Goal: Information Seeking & Learning: Learn about a topic

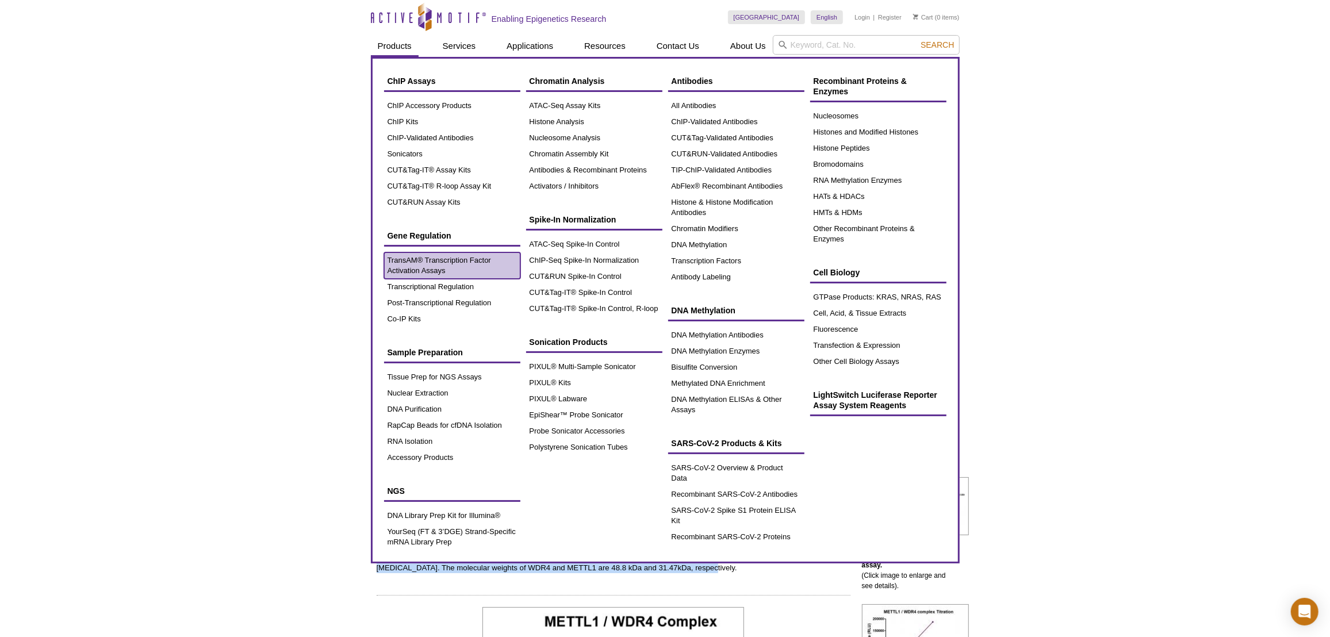
click at [440, 271] on link "TransAM® Transcription Factor Activation Assays" at bounding box center [452, 265] width 136 height 26
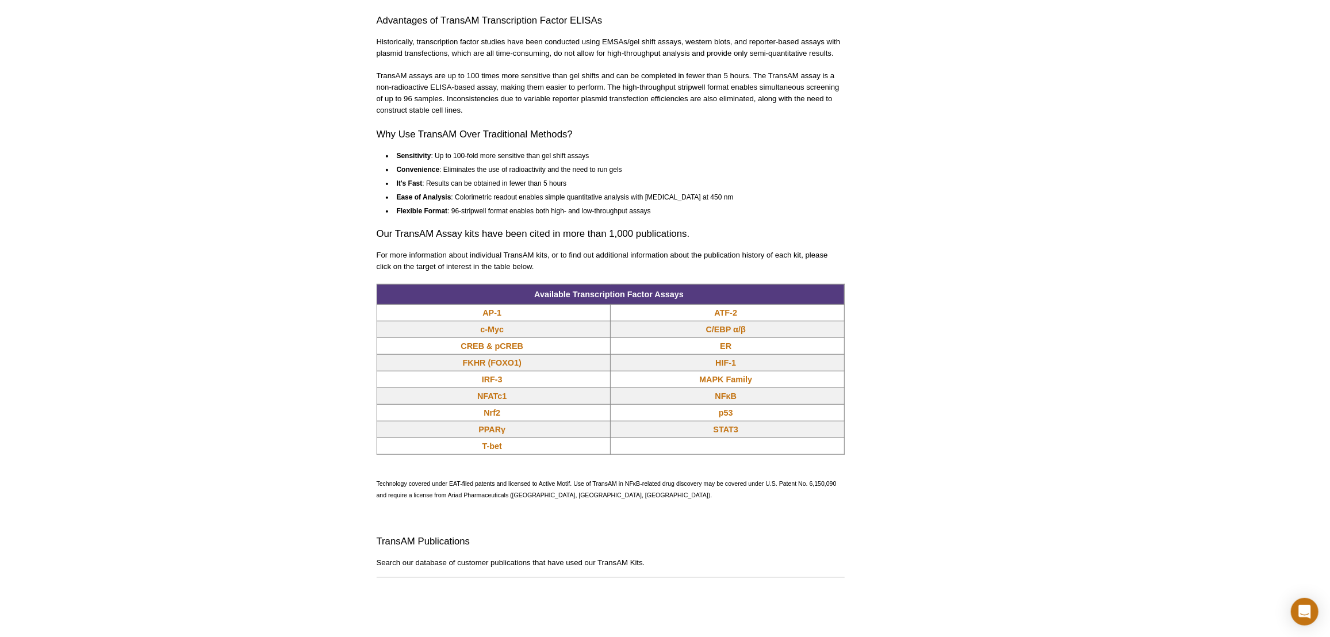
scroll to position [767, 0]
click at [715, 431] on link "STAT3" at bounding box center [726, 430] width 25 height 12
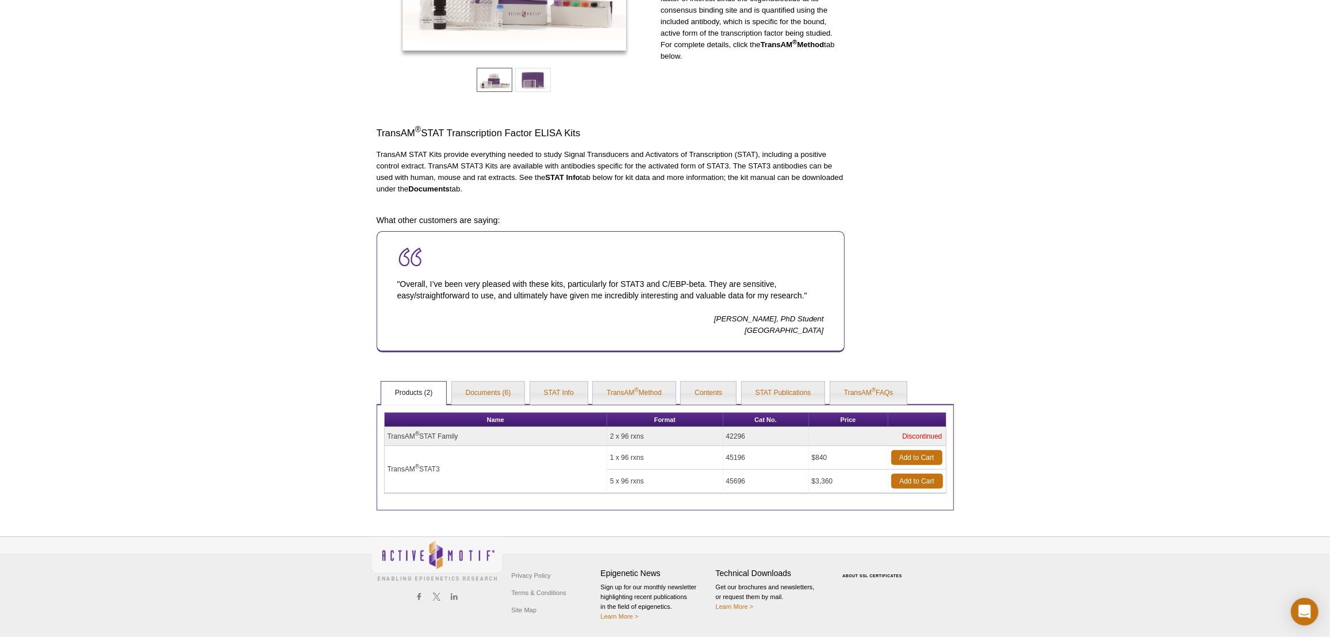
scroll to position [231, 0]
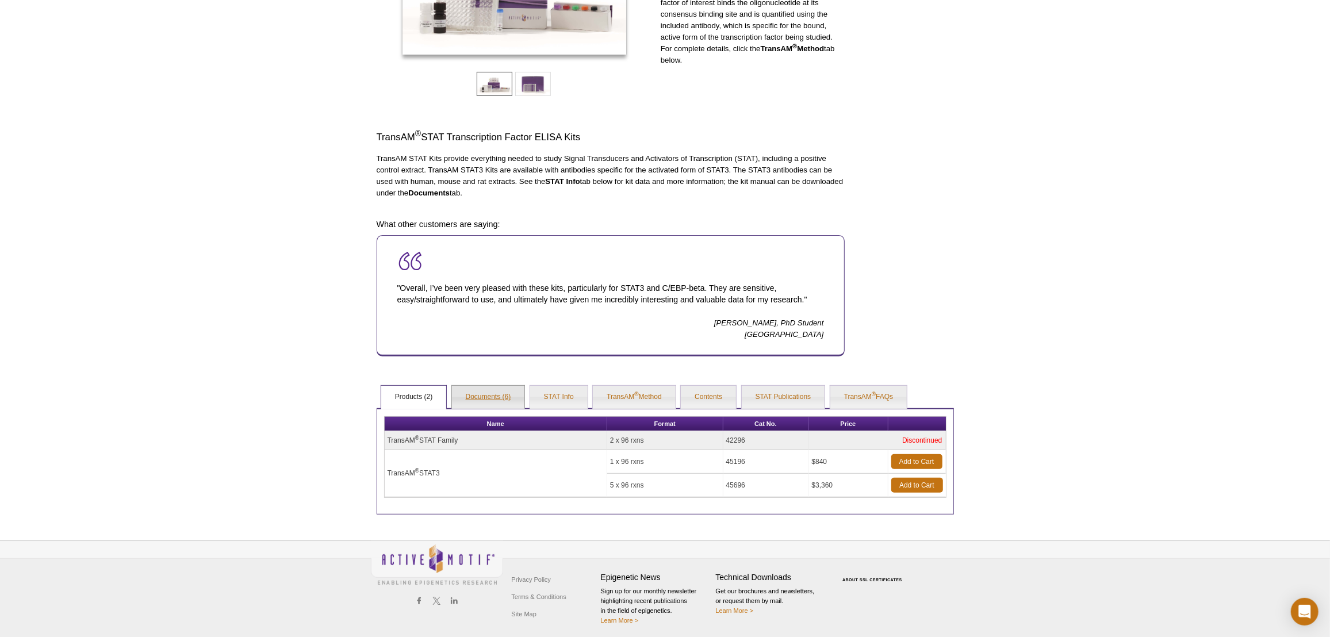
click at [477, 398] on link "Documents (6)" at bounding box center [488, 397] width 73 height 23
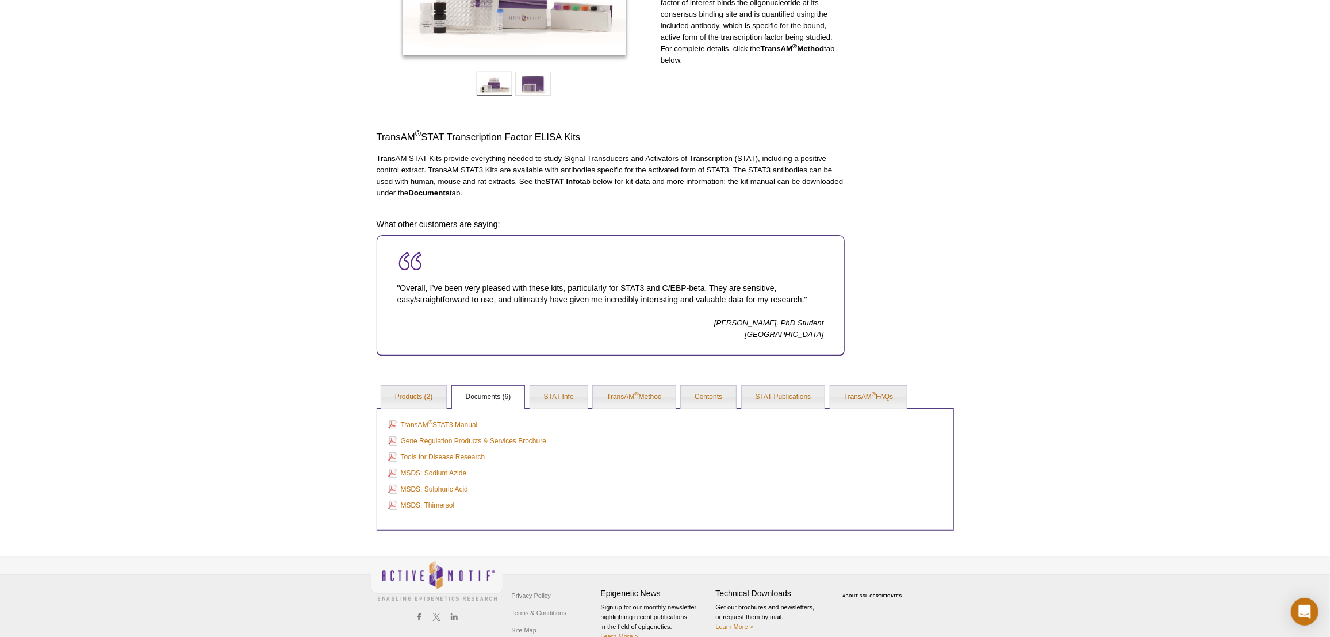
click at [425, 381] on div "AVAILABLE PRODUCTS TransAM ® AP-1 TransAM ® ATF-2 TransAM ® c-Myc TransAM ® C/E…" at bounding box center [665, 195] width 589 height 672
click at [415, 392] on link "Products (2)" at bounding box center [413, 397] width 65 height 23
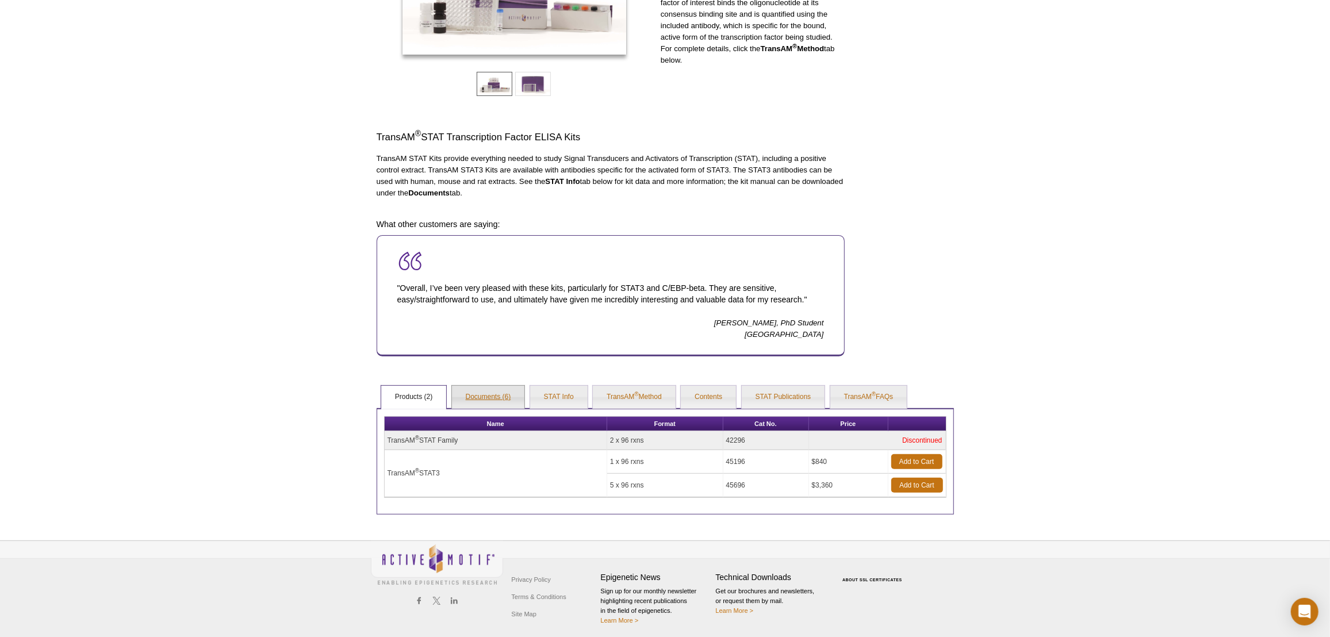
click at [496, 396] on link "Documents (6)" at bounding box center [488, 397] width 73 height 23
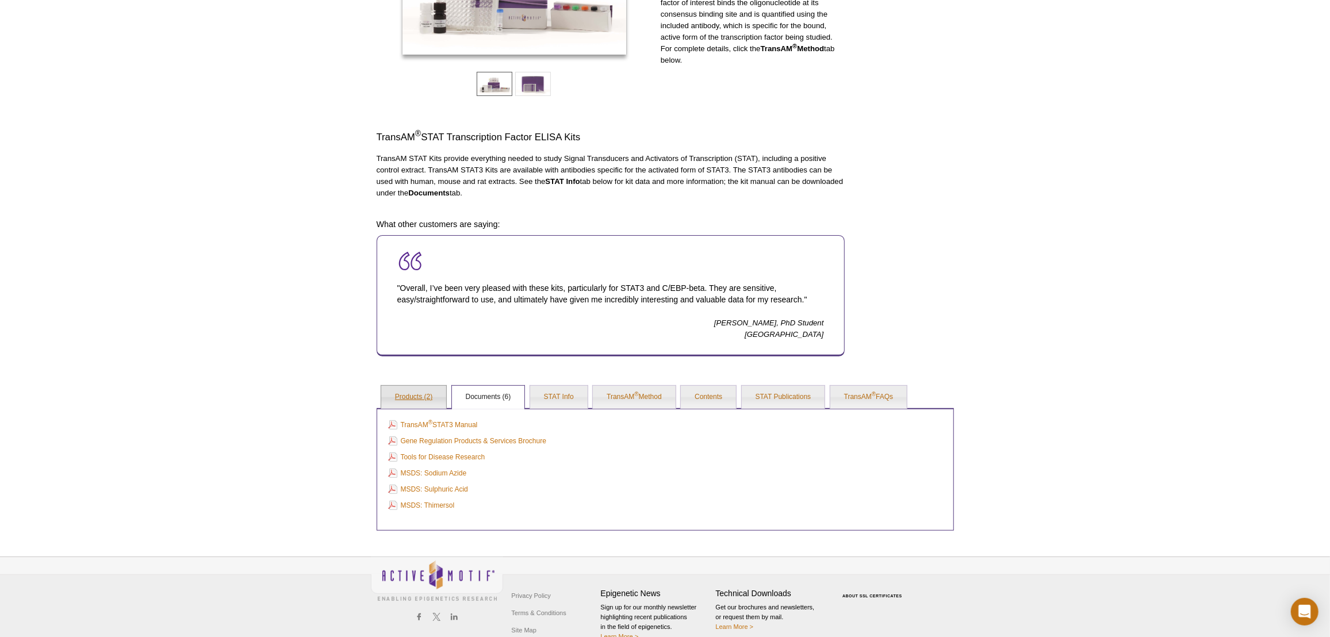
click at [408, 388] on link "Products (2)" at bounding box center [413, 397] width 65 height 23
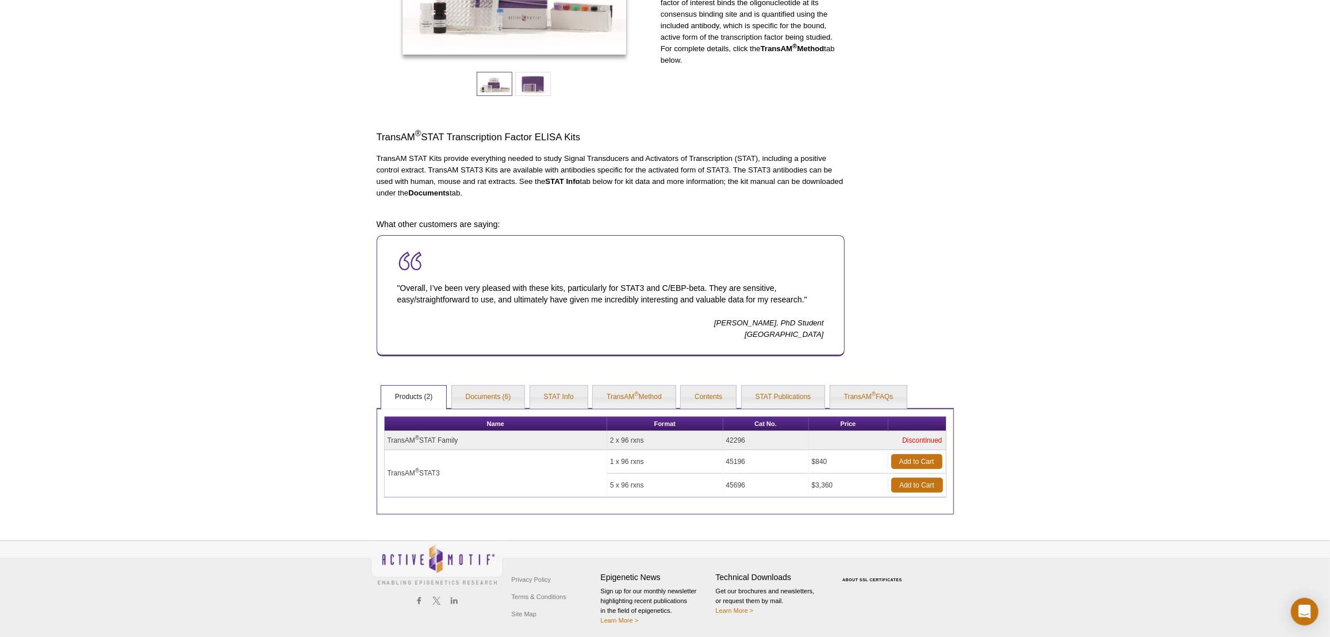
click at [456, 438] on td "TransAM ® STAT Family" at bounding box center [496, 440] width 223 height 19
click at [455, 438] on td "TransAM ® STAT Family" at bounding box center [496, 440] width 223 height 19
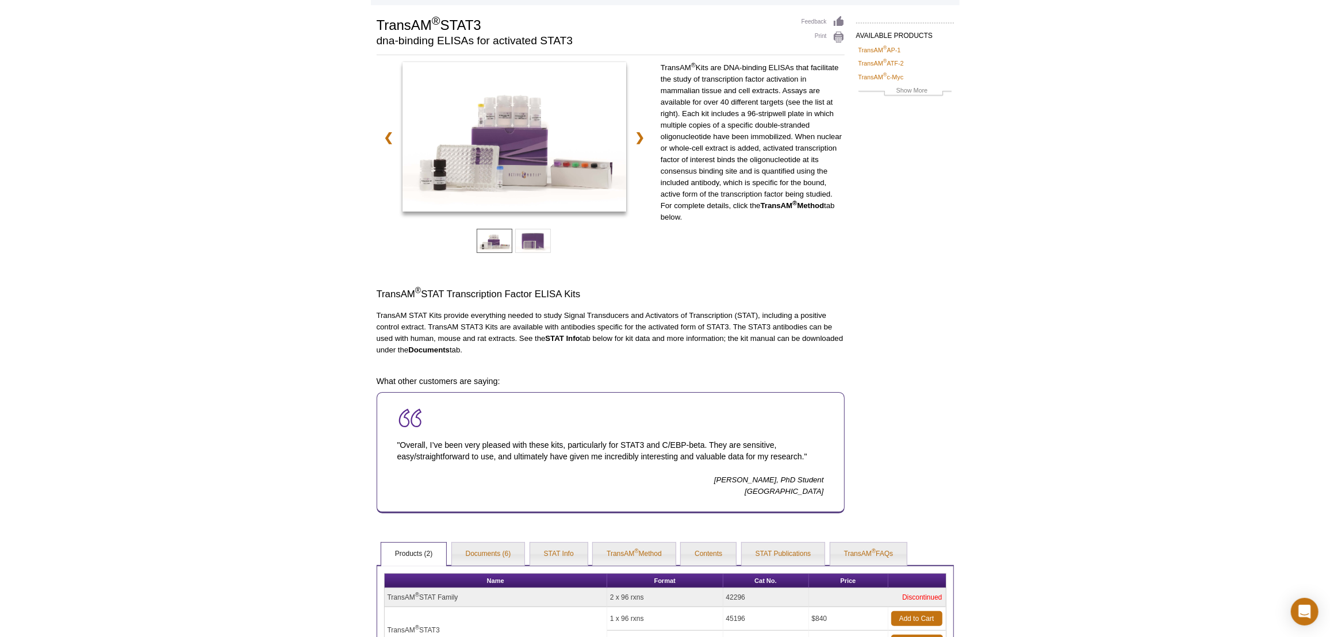
scroll to position [178, 0]
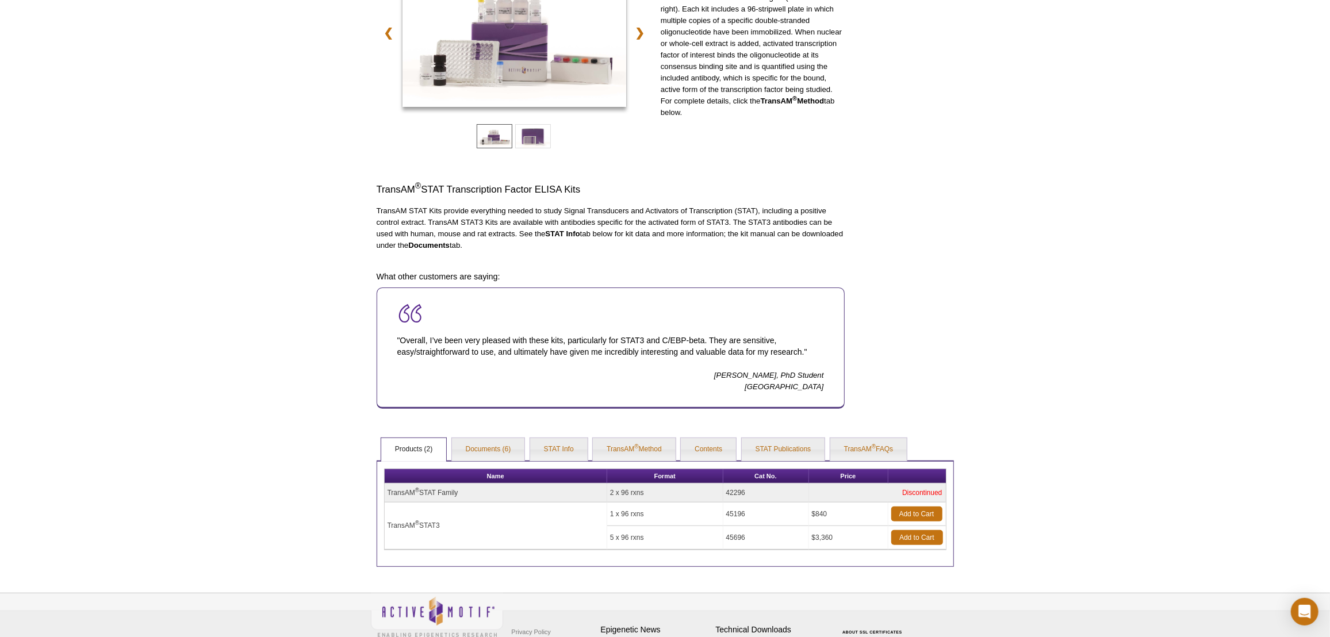
click at [743, 490] on td "42296" at bounding box center [766, 493] width 86 height 19
click at [423, 485] on td "TransAM ® STAT Family" at bounding box center [496, 493] width 223 height 19
drag, startPoint x: 389, startPoint y: 488, endPoint x: 750, endPoint y: 486, distance: 361.2
click at [750, 486] on tr "TransAM ® STAT Family 2 x 96 rxns 42296 Discontinued" at bounding box center [665, 493] width 561 height 19
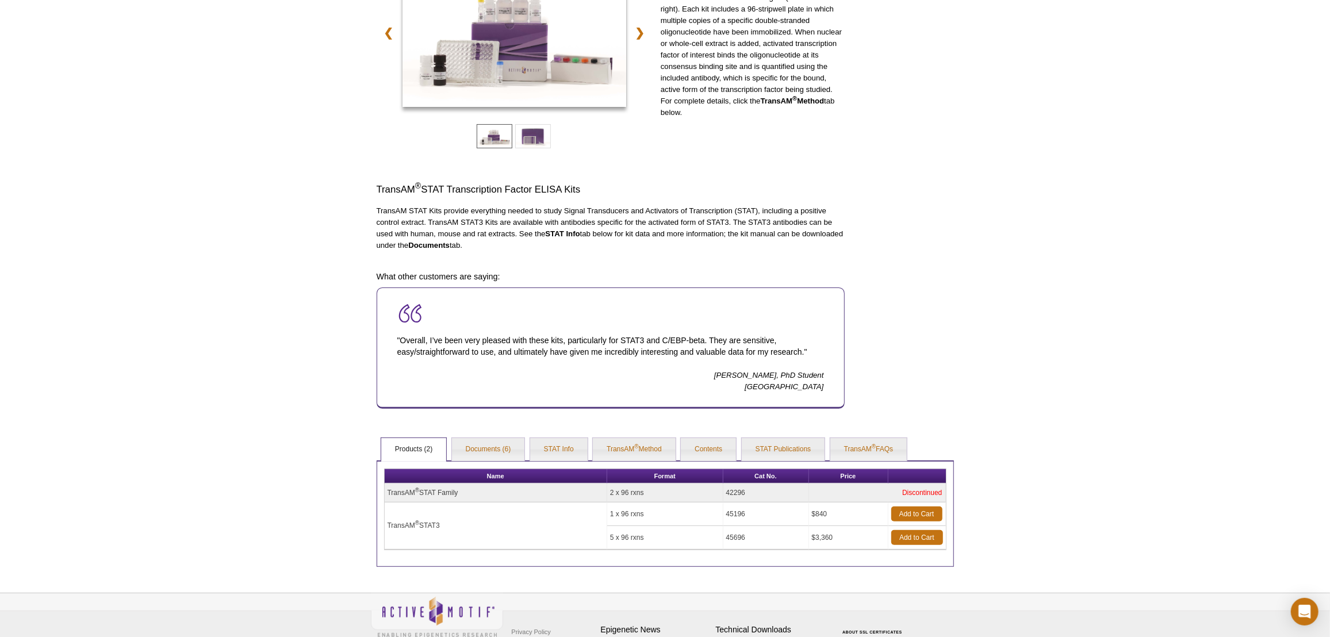
copy tr "ransAM ® STAT Family 2 x 96 rxns 42296"
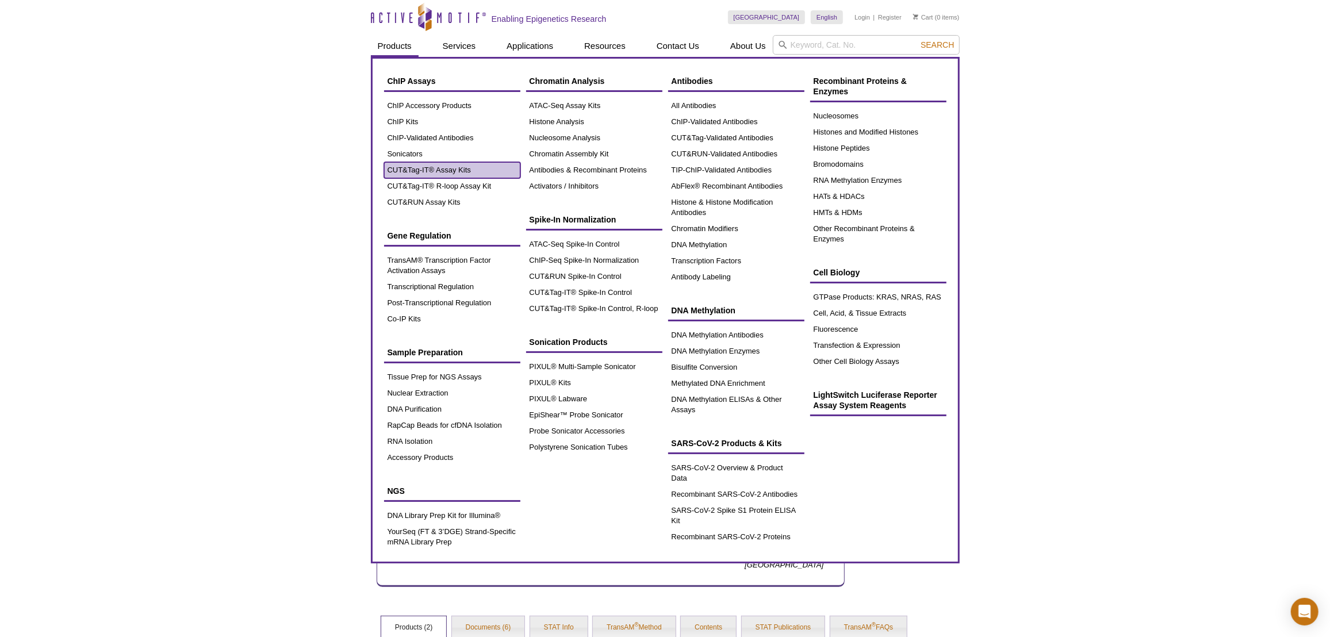
click at [447, 170] on link "CUT&Tag-IT® Assay Kits" at bounding box center [452, 170] width 136 height 16
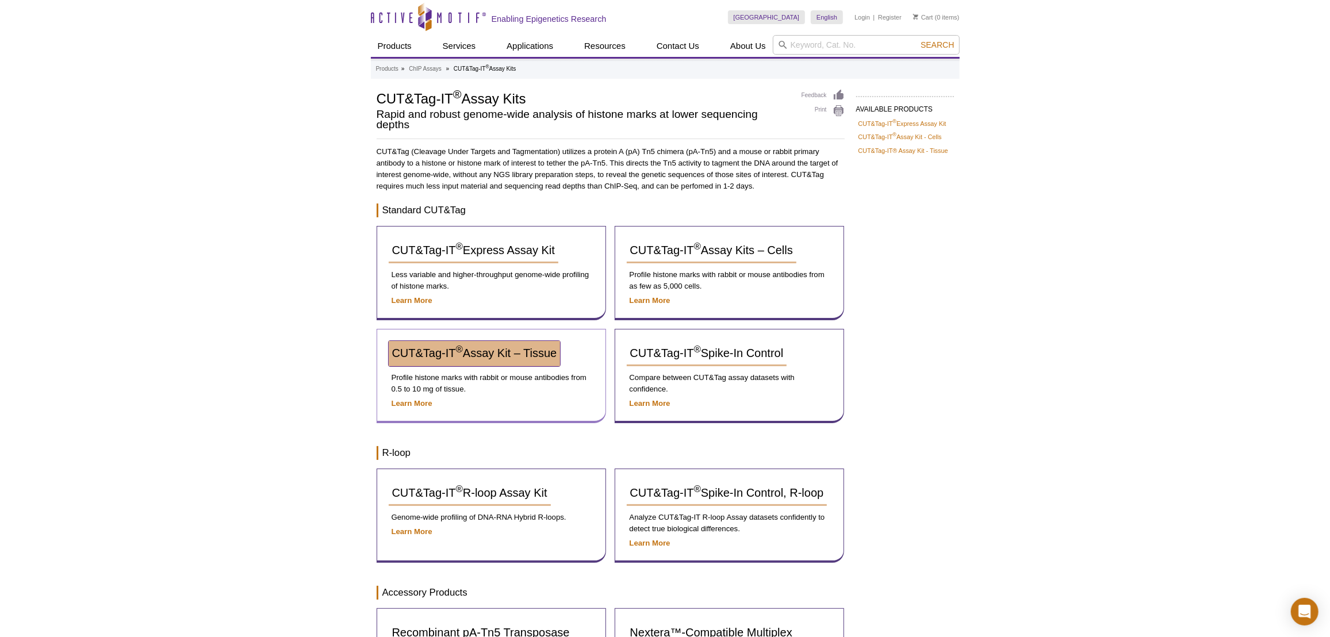
click at [527, 347] on span "CUT&Tag-IT ® Assay Kit – Tissue" at bounding box center [474, 353] width 165 height 13
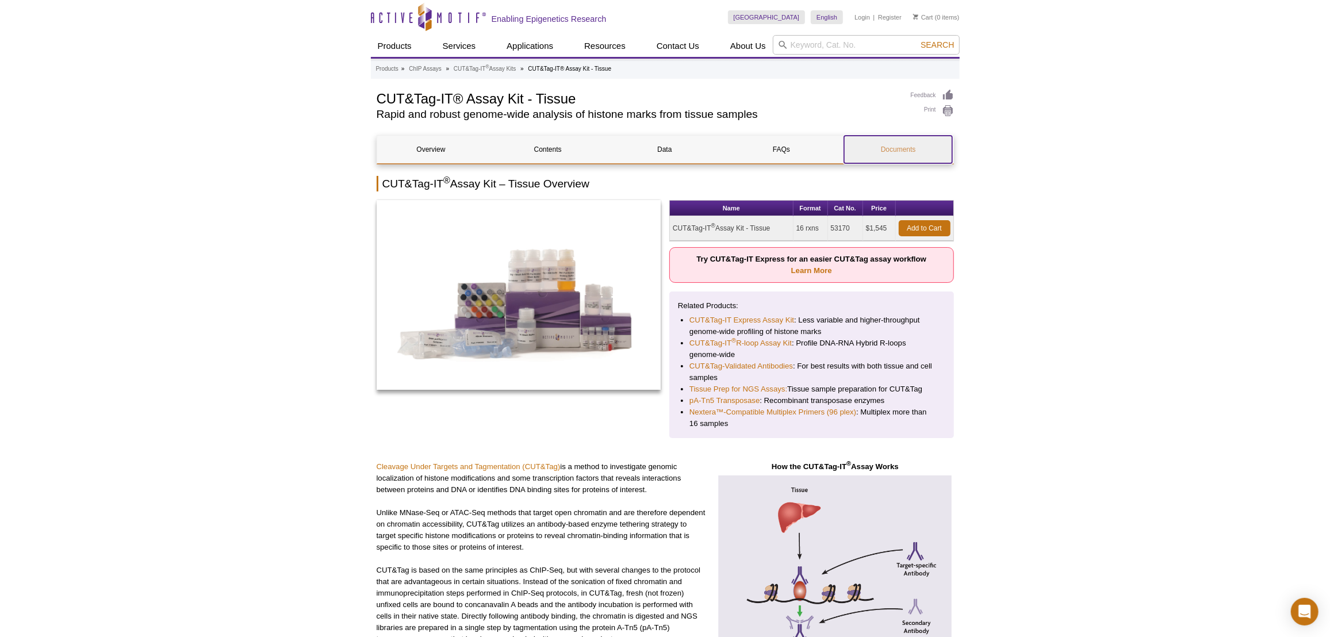
click at [914, 152] on link "Documents" at bounding box center [898, 150] width 108 height 28
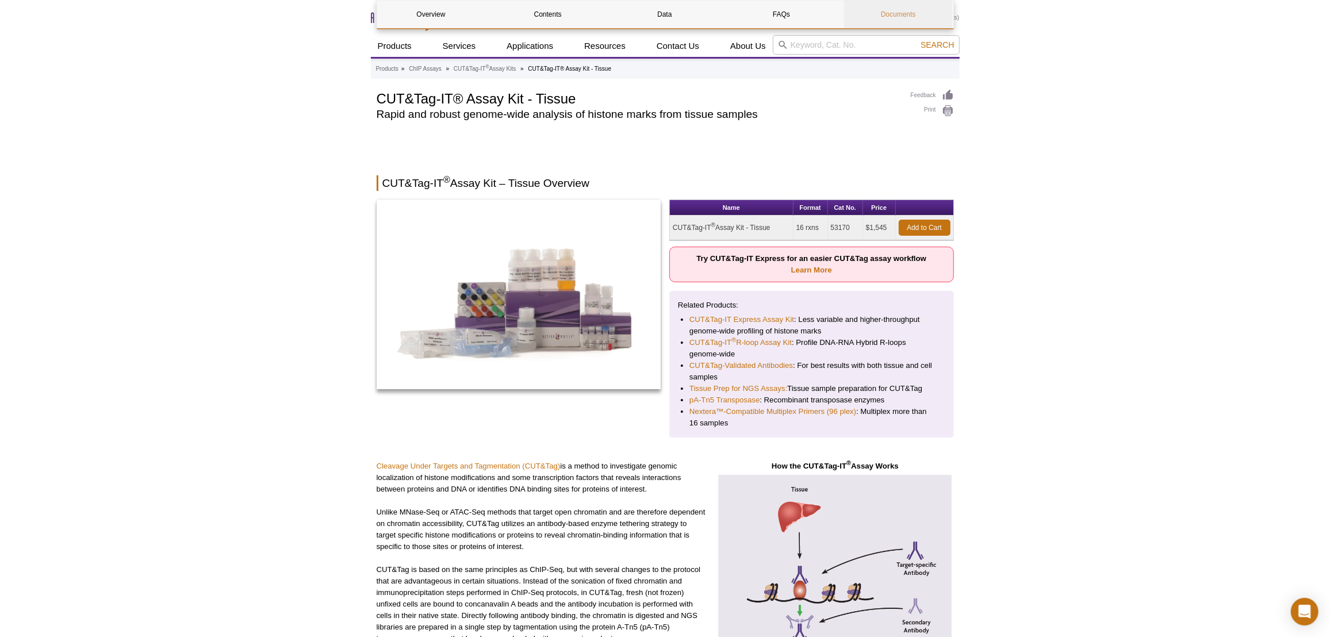
scroll to position [2908, 0]
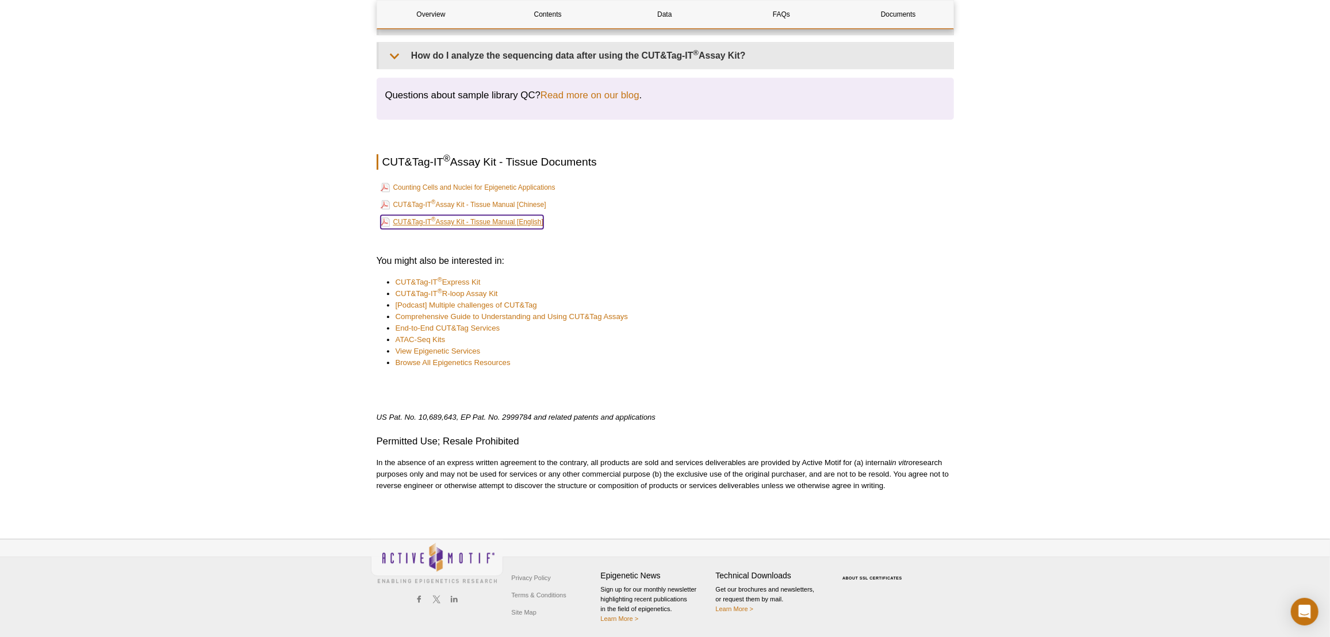
click at [508, 220] on link "CUT&Tag-IT ® Assay Kit - Tissue Manual [English]" at bounding box center [462, 222] width 163 height 14
